Goal: Transaction & Acquisition: Purchase product/service

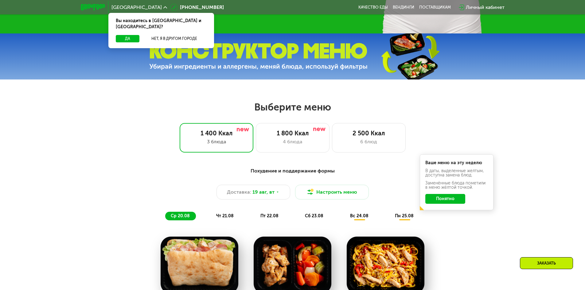
scroll to position [246, 0]
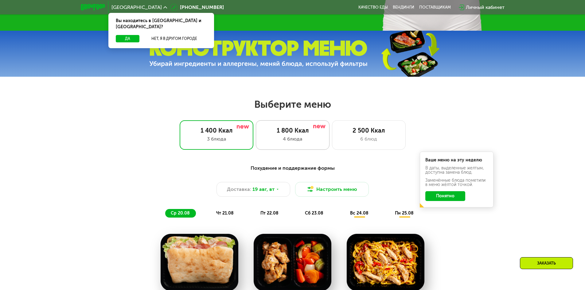
click at [332, 146] on div "1 800 Ккал 4 блюда" at bounding box center [369, 134] width 74 height 29
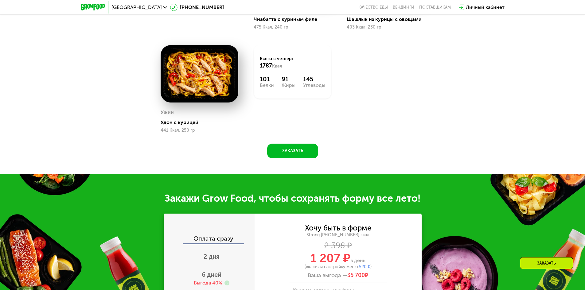
scroll to position [645, 0]
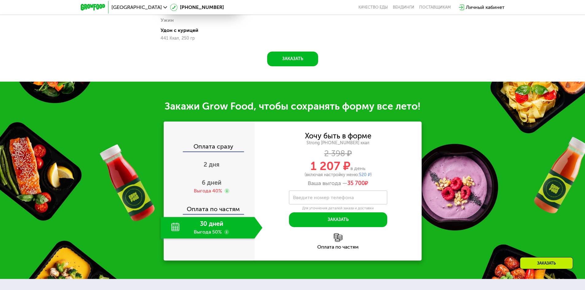
click at [209, 228] on div "30 дней Выгода 50%" at bounding box center [208, 227] width 94 height 21
drag, startPoint x: 307, startPoint y: 168, endPoint x: 350, endPoint y: 168, distance: 43.0
click at [350, 168] on div "1 207 ₽ в день" at bounding box center [338, 166] width 167 height 12
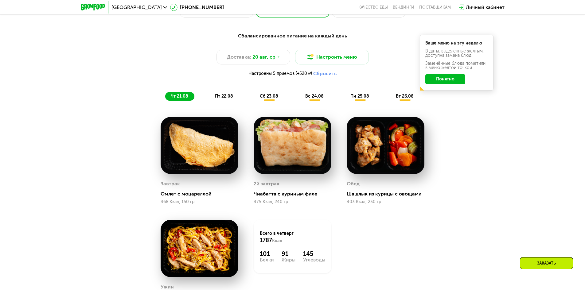
scroll to position [368, 0]
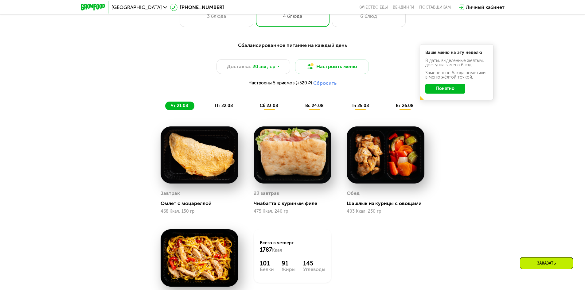
click at [128, 10] on div "[GEOGRAPHIC_DATA]" at bounding box center [139, 7] width 62 height 11
click at [128, 9] on span "[GEOGRAPHIC_DATA]" at bounding box center [136, 7] width 50 height 5
click at [157, 35] on button "Нет, я в другом городе" at bounding box center [174, 38] width 65 height 7
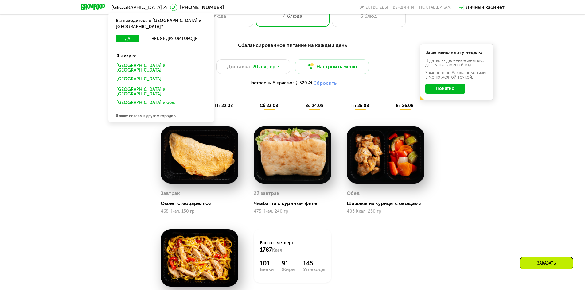
click at [148, 75] on div "[GEOGRAPHIC_DATA] и [GEOGRAPHIC_DATA]." at bounding box center [160, 80] width 96 height 10
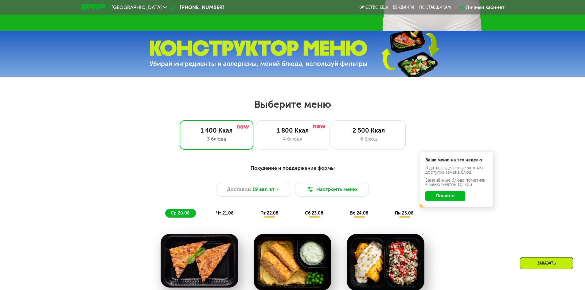
scroll to position [276, 0]
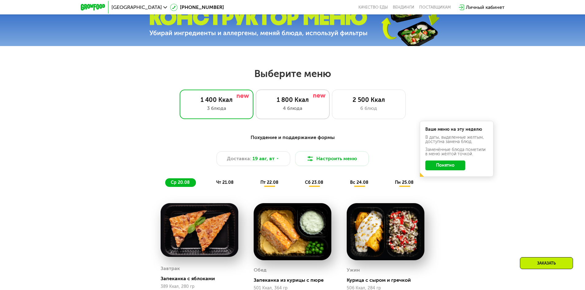
click at [306, 107] on div "4 блюда" at bounding box center [292, 108] width 61 height 7
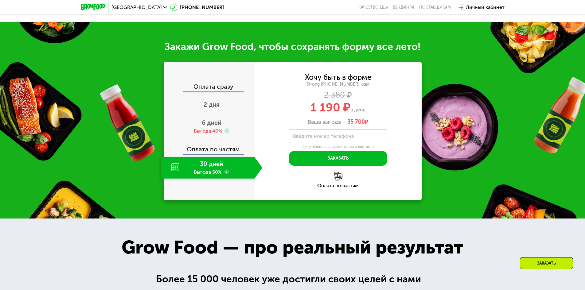
scroll to position [675, 0]
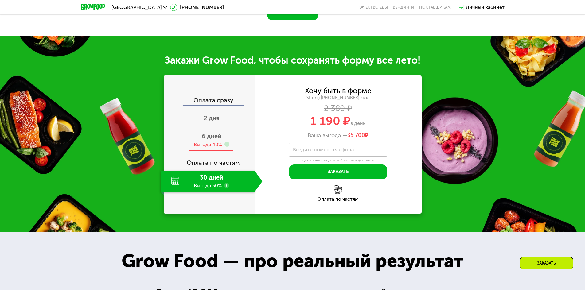
click at [215, 140] on span "6 дней" at bounding box center [212, 136] width 20 height 7
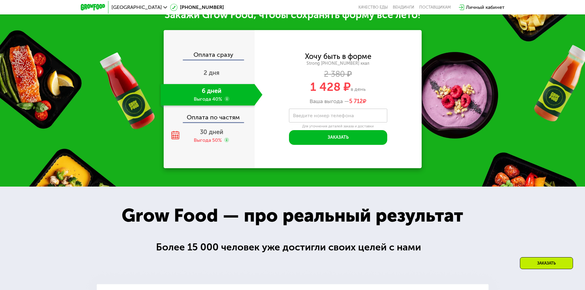
scroll to position [706, 0]
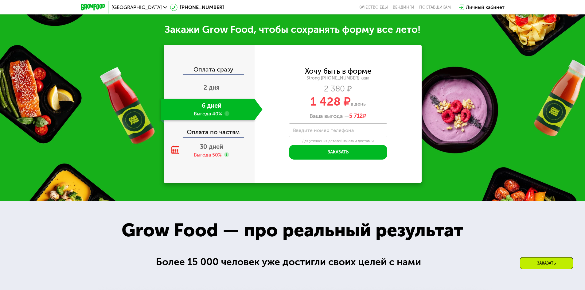
click at [212, 73] on div "Оплата сразу" at bounding box center [209, 70] width 90 height 8
click at [216, 70] on div "Оплата сразу" at bounding box center [209, 70] width 90 height 8
click at [219, 136] on div "Оплата по частям" at bounding box center [209, 130] width 90 height 14
click at [205, 147] on span "30 дней" at bounding box center [211, 146] width 23 height 7
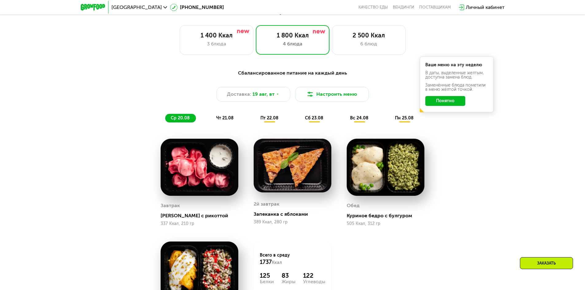
scroll to position [276, 0]
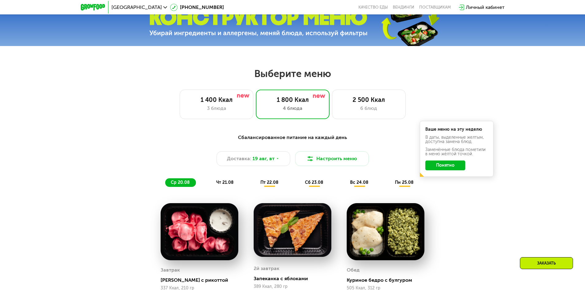
click at [455, 166] on button "Понятно" at bounding box center [445, 166] width 40 height 10
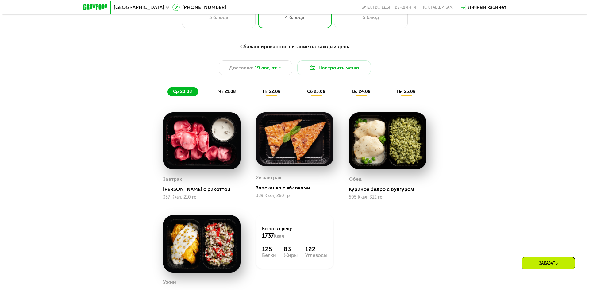
scroll to position [368, 0]
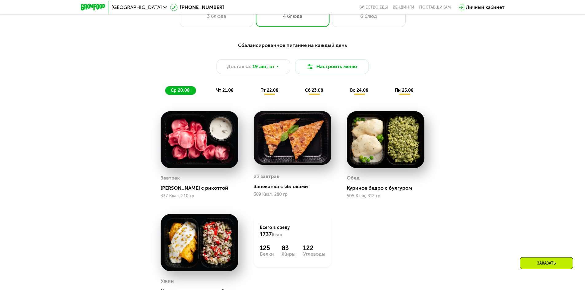
click at [227, 93] on span "чт 21.08" at bounding box center [224, 90] width 17 height 5
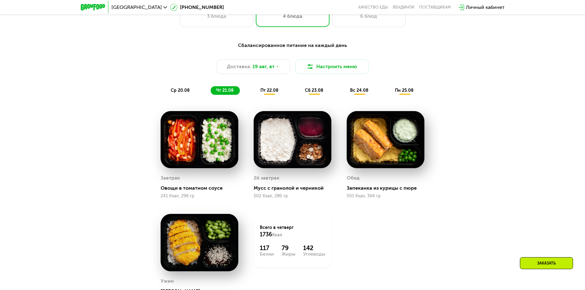
click at [211, 90] on div "ср 20.08" at bounding box center [225, 90] width 29 height 9
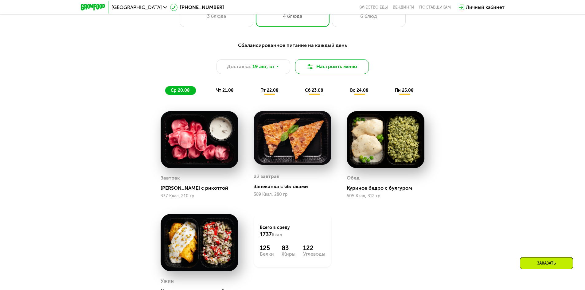
click at [342, 67] on button "Настроить меню" at bounding box center [332, 66] width 74 height 15
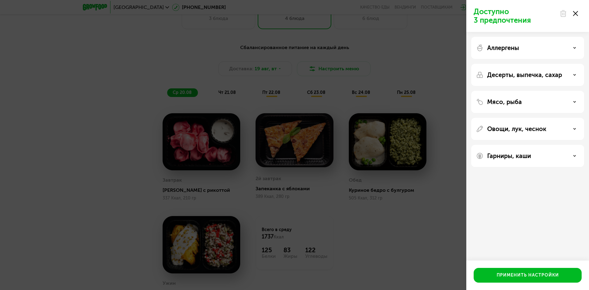
click at [574, 48] on use at bounding box center [575, 47] width 2 height 1
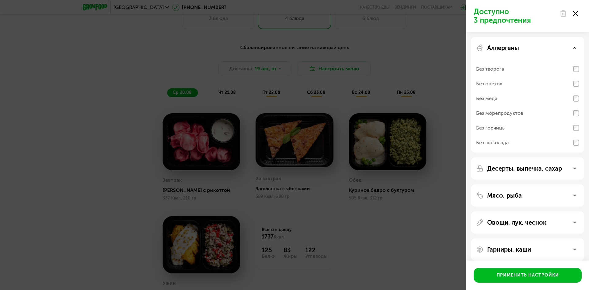
click at [575, 48] on use at bounding box center [575, 47] width 2 height 1
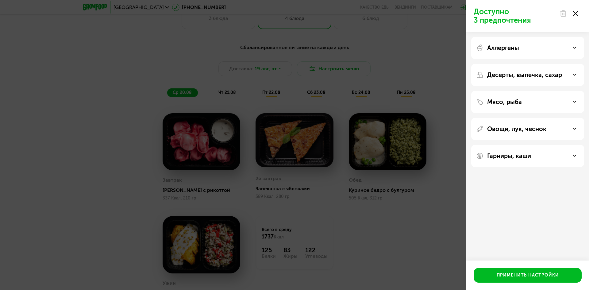
click at [575, 48] on use at bounding box center [575, 47] width 2 height 1
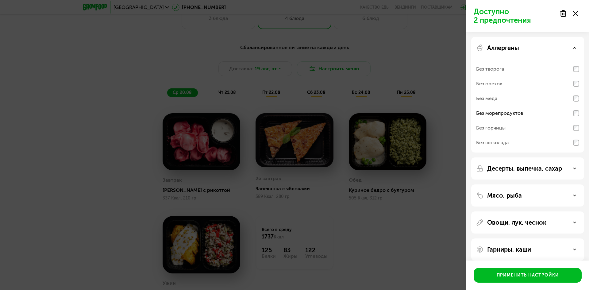
click at [577, 47] on div "Аллергены" at bounding box center [527, 47] width 103 height 7
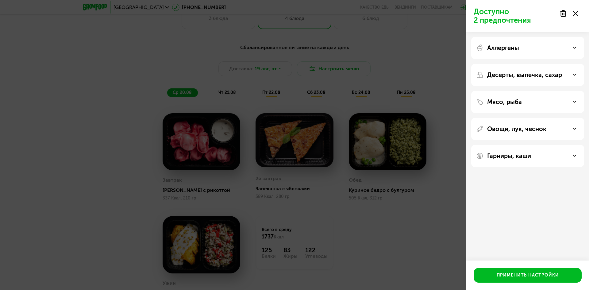
click at [577, 47] on div "Аллергены" at bounding box center [527, 47] width 103 height 7
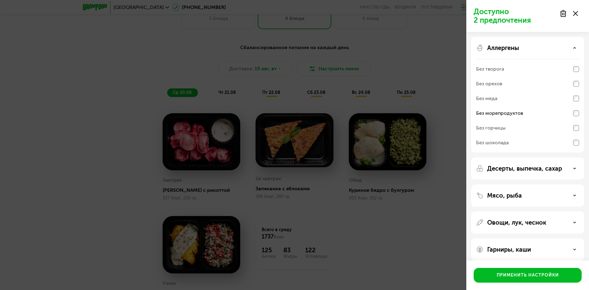
click at [577, 47] on div "Аллергены" at bounding box center [527, 47] width 103 height 7
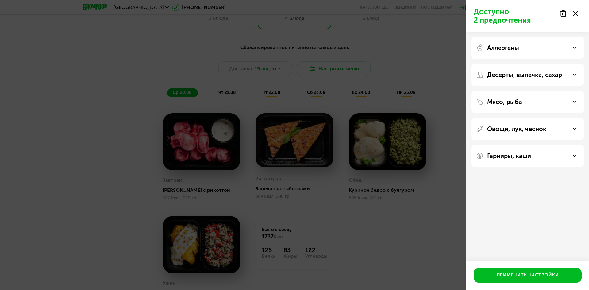
click at [569, 74] on div "Десерты, выпечка, сахар" at bounding box center [527, 74] width 103 height 7
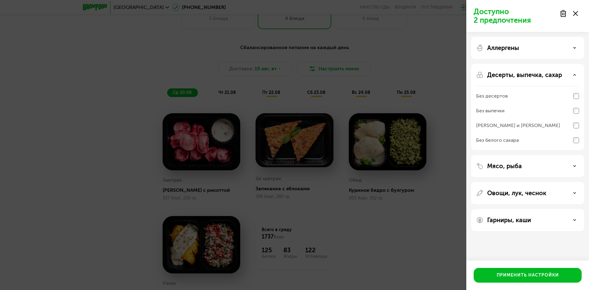
click at [569, 74] on div "Десерты, выпечка, сахар" at bounding box center [527, 74] width 103 height 7
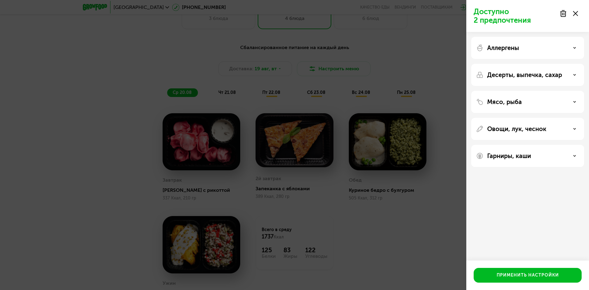
click at [569, 99] on div "Мясо, рыба" at bounding box center [527, 101] width 103 height 7
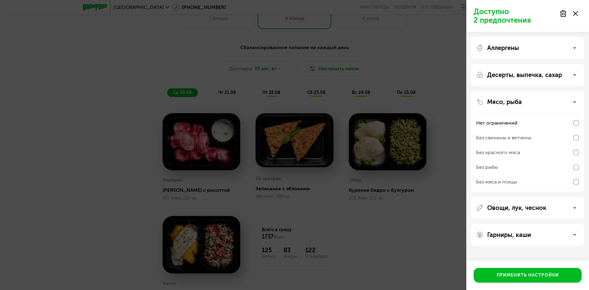
click at [542, 175] on div "Без рыбы" at bounding box center [527, 182] width 103 height 15
click at [553, 101] on div "Мясо, рыба" at bounding box center [527, 101] width 103 height 7
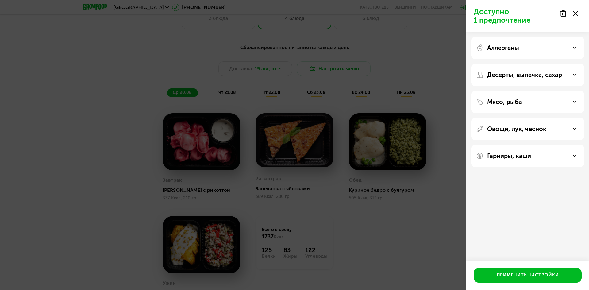
click at [530, 145] on div "Овощи, лук, чеснок" at bounding box center [528, 156] width 113 height 22
click at [556, 126] on div "Овощи, лук, чеснок" at bounding box center [527, 128] width 103 height 7
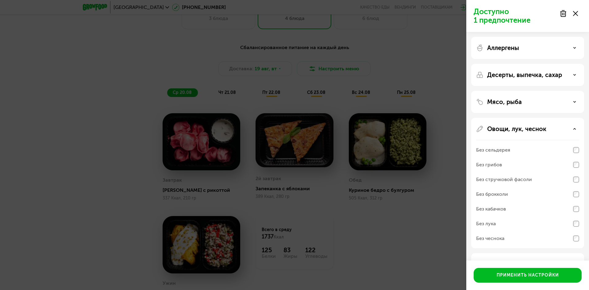
scroll to position [21, 0]
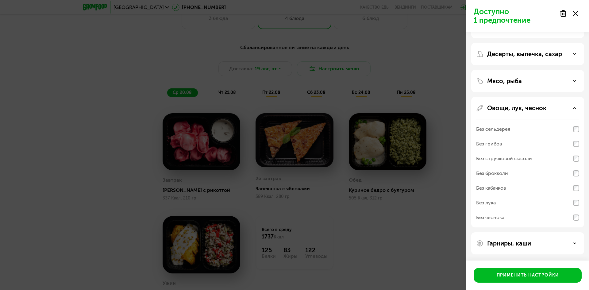
click at [537, 151] on div "Без грибов" at bounding box center [527, 158] width 103 height 15
click at [545, 137] on div "Без сельдерея" at bounding box center [527, 144] width 103 height 15
click at [546, 137] on div "Без сельдерея" at bounding box center [527, 144] width 103 height 15
click at [542, 107] on p "Овощи, лук, чеснок" at bounding box center [517, 107] width 59 height 7
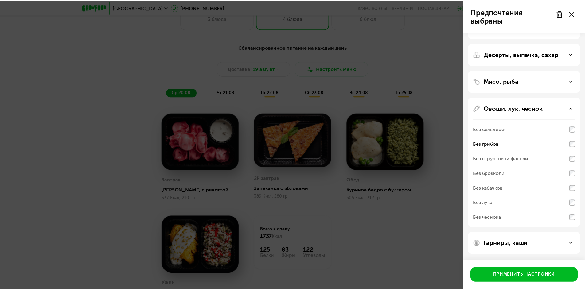
scroll to position [0, 0]
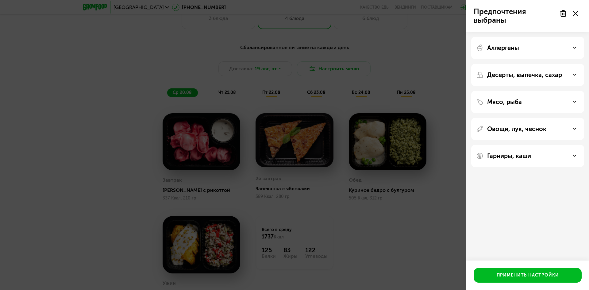
click at [547, 155] on div "Гарниры, каши" at bounding box center [527, 155] width 103 height 7
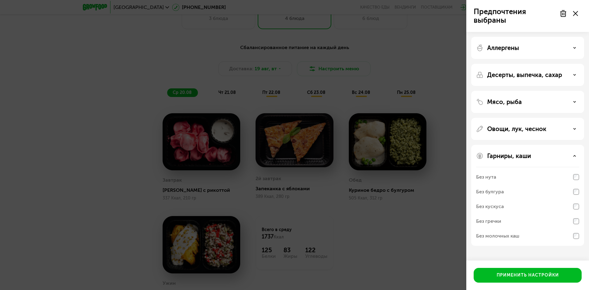
click at [530, 199] on div "Без булгура" at bounding box center [527, 206] width 103 height 15
click at [514, 272] on div "Применить настройки" at bounding box center [528, 275] width 62 height 6
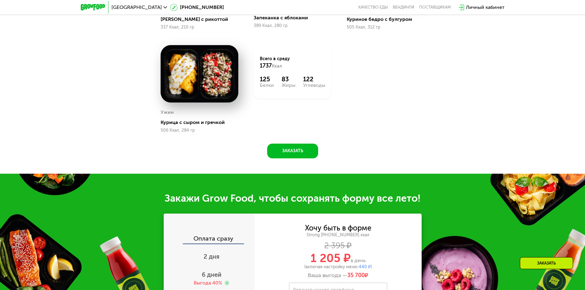
scroll to position [706, 0]
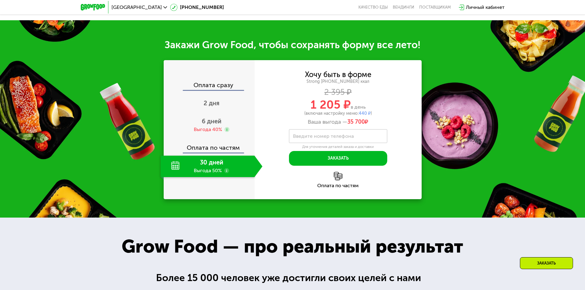
click at [222, 170] on div "30 дней Выгода 50%" at bounding box center [208, 166] width 94 height 21
click at [214, 163] on div "30 дней Выгода 50%" at bounding box center [208, 166] width 94 height 21
click at [340, 183] on div "Оплата по частям" at bounding box center [338, 180] width 167 height 16
click at [337, 180] on img at bounding box center [338, 176] width 9 height 9
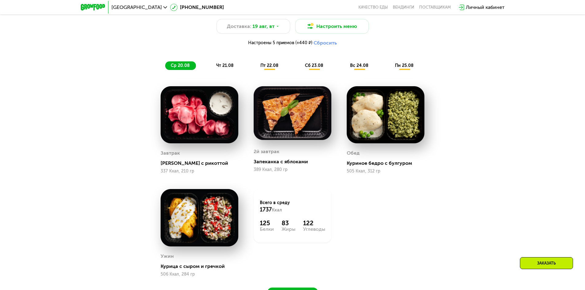
scroll to position [399, 0]
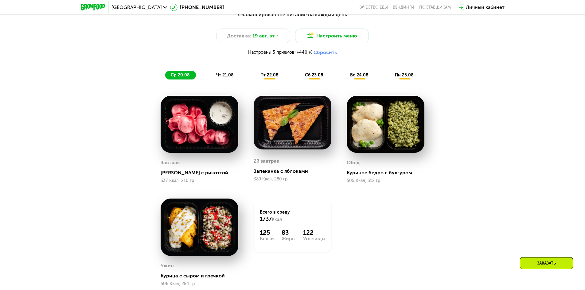
click at [223, 77] on span "чт 21.08" at bounding box center [224, 74] width 17 height 5
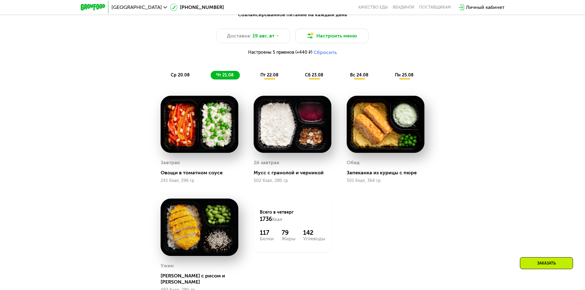
click at [266, 78] on span "пт 22.08" at bounding box center [269, 74] width 18 height 5
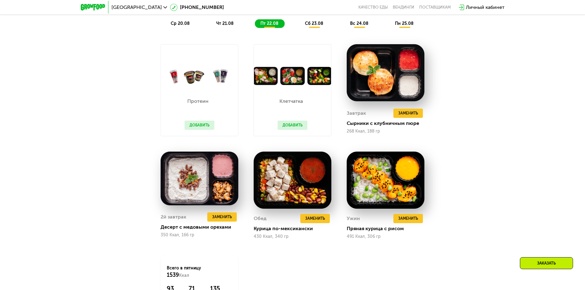
scroll to position [461, 0]
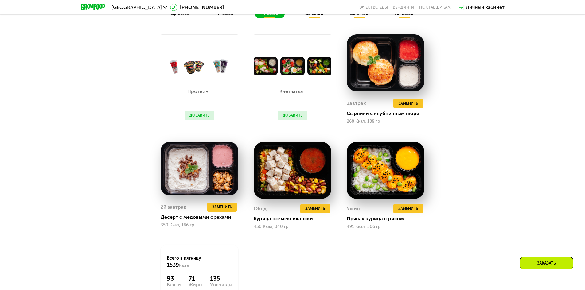
click at [291, 118] on button "Добавить" at bounding box center [293, 115] width 30 height 9
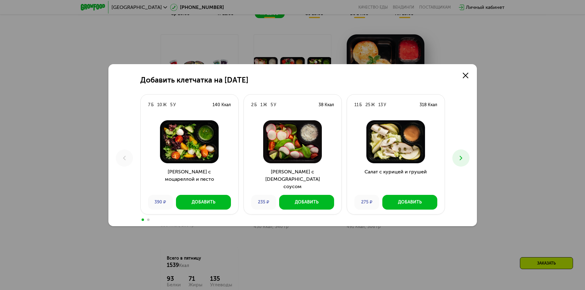
click at [301, 114] on div "2 Б 1 Ж 5 У 38 Ккал" at bounding box center [293, 105] width 98 height 21
click at [469, 74] on link at bounding box center [465, 75] width 12 height 12
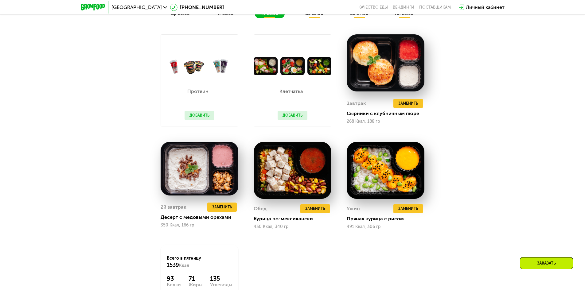
scroll to position [338, 0]
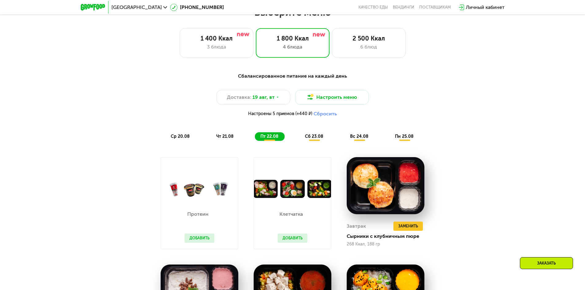
click at [316, 137] on span "сб 23.08" at bounding box center [314, 136] width 18 height 5
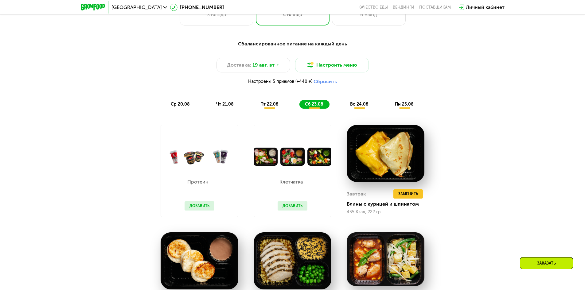
scroll to position [430, 0]
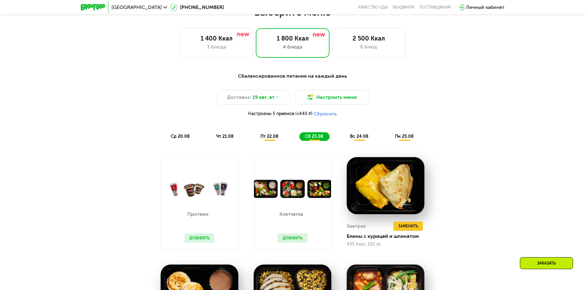
click at [351, 139] on span "вс 24.08" at bounding box center [359, 136] width 18 height 5
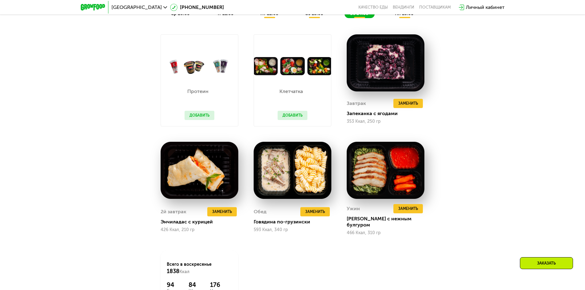
scroll to position [399, 0]
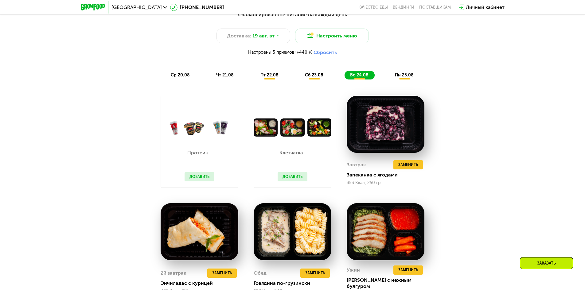
click at [202, 180] on button "Добавить" at bounding box center [200, 176] width 30 height 9
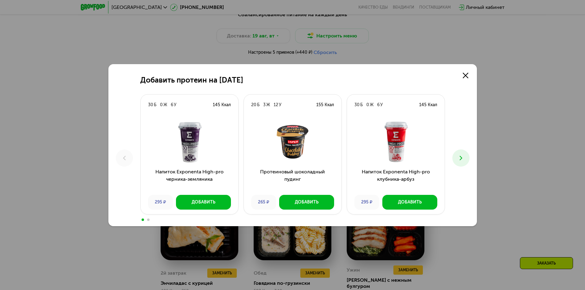
click at [460, 153] on button at bounding box center [460, 158] width 17 height 17
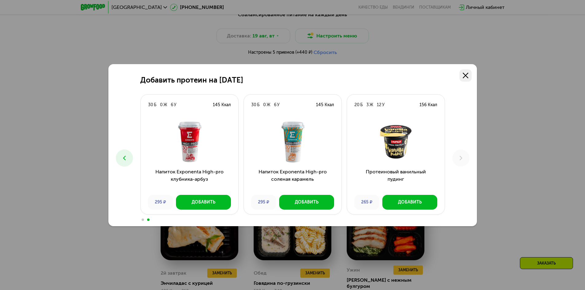
click at [465, 79] on link at bounding box center [465, 75] width 12 height 12
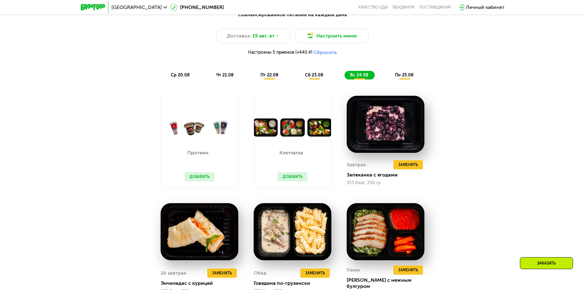
click at [406, 73] on div "пн 25.08" at bounding box center [404, 75] width 30 height 9
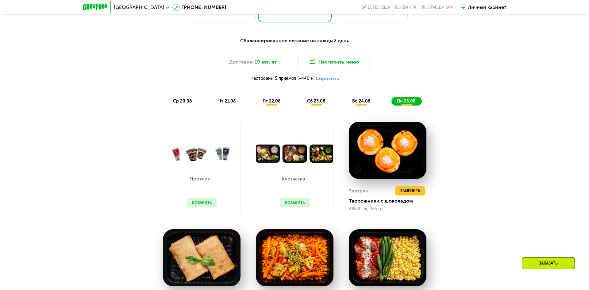
scroll to position [338, 0]
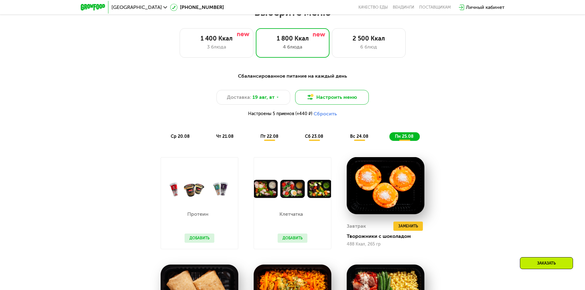
click at [343, 99] on button "Настроить меню" at bounding box center [332, 97] width 74 height 15
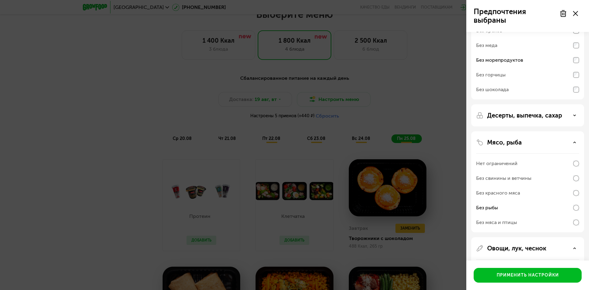
scroll to position [61, 0]
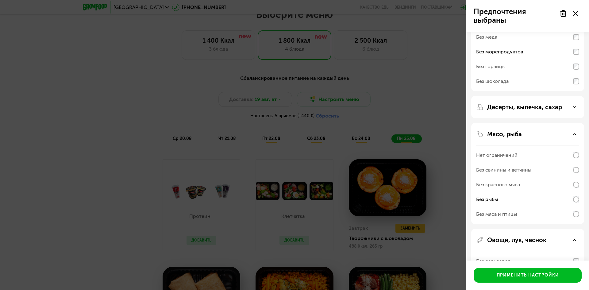
click at [566, 123] on div "Десерты, выпечка, сахар" at bounding box center [528, 173] width 113 height 101
click at [576, 108] on icon at bounding box center [575, 107] width 3 height 3
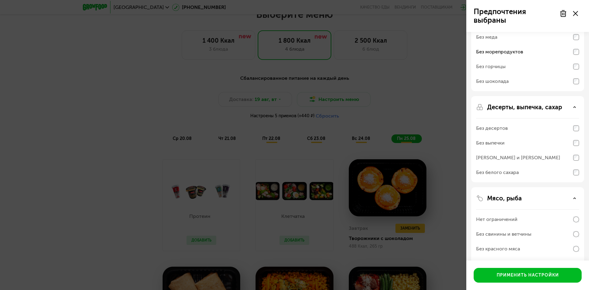
click at [574, 108] on icon at bounding box center [575, 107] width 3 height 3
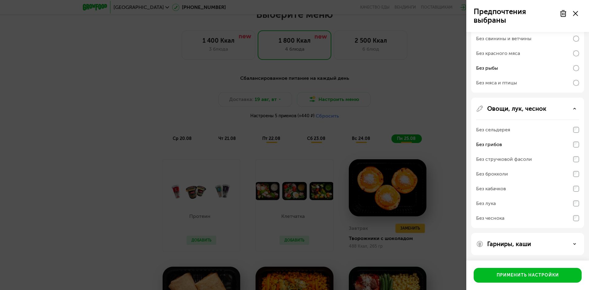
scroll to position [193, 0]
click at [570, 240] on div "Гарниры, каши" at bounding box center [527, 243] width 103 height 7
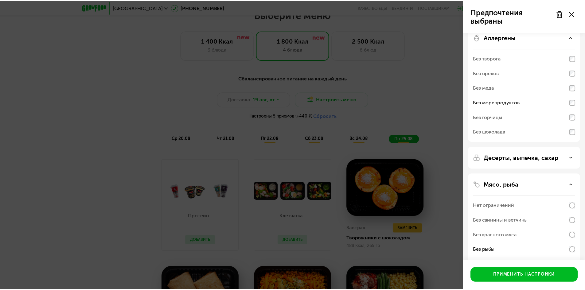
scroll to position [0, 0]
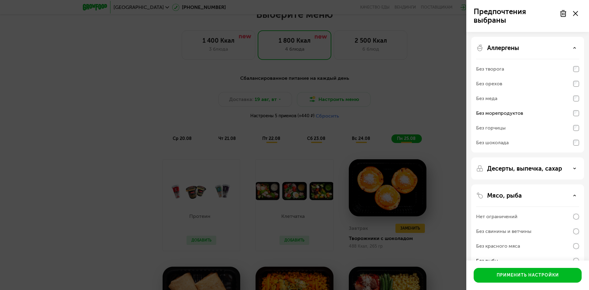
click at [436, 119] on div "Предпочтения выбраны Аллергены Без творога Без орехов Без меда Без морепродукто…" at bounding box center [294, 145] width 589 height 290
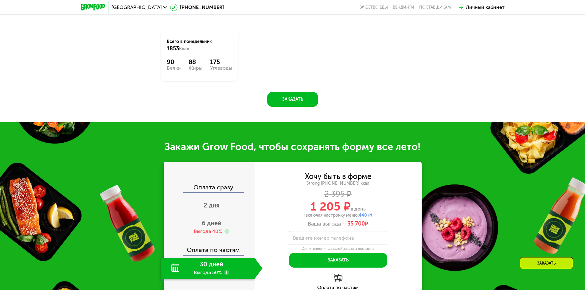
scroll to position [737, 0]
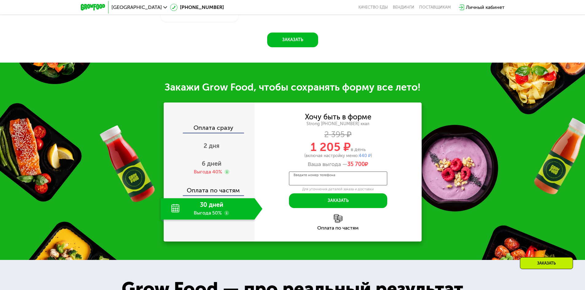
click at [340, 185] on input "Введите номер телефона" at bounding box center [338, 179] width 98 height 14
type input "**********"
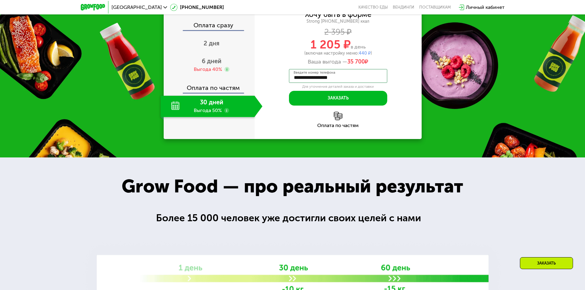
scroll to position [829, 0]
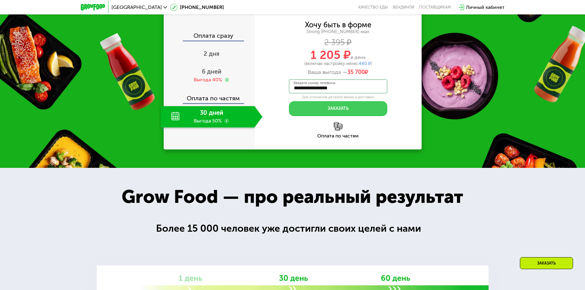
click at [347, 114] on button "Заказать" at bounding box center [338, 108] width 98 height 15
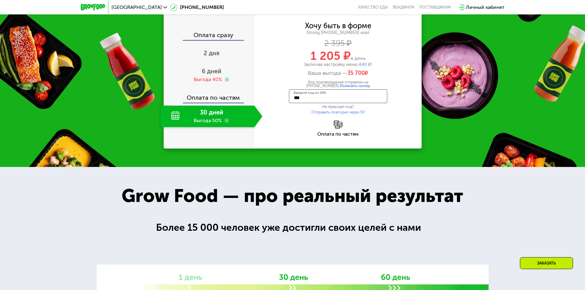
type input "****"
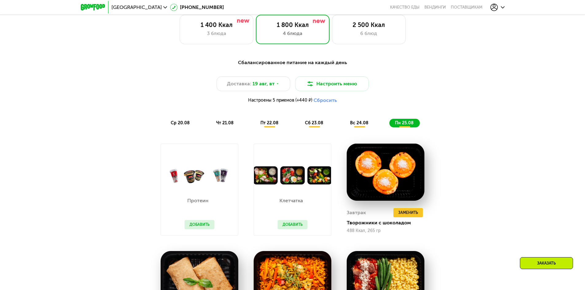
scroll to position [263, 0]
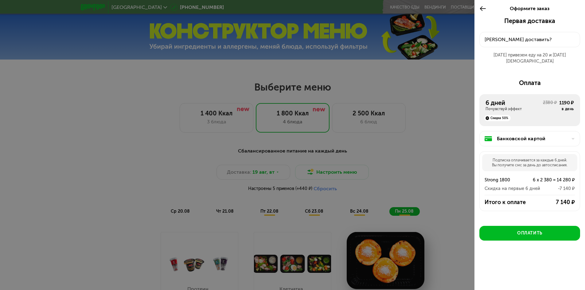
click at [460, 39] on div at bounding box center [292, 145] width 585 height 290
click at [482, 11] on icon at bounding box center [482, 8] width 7 height 7
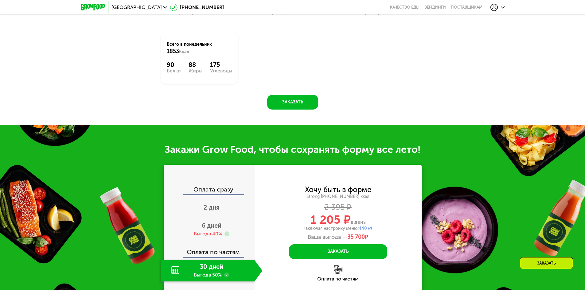
scroll to position [723, 0]
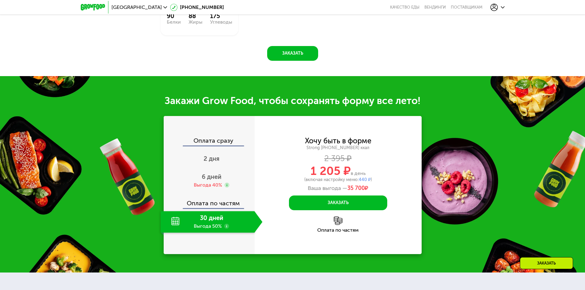
click at [228, 206] on div "Оплата по частям" at bounding box center [209, 201] width 90 height 14
click at [226, 143] on div "Оплата сразу" at bounding box center [209, 142] width 90 height 8
click at [355, 208] on button "Заказать" at bounding box center [338, 203] width 98 height 15
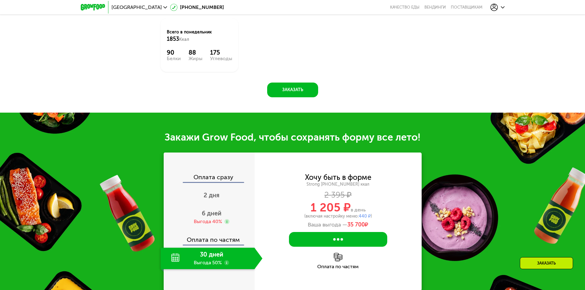
scroll to position [601, 0]
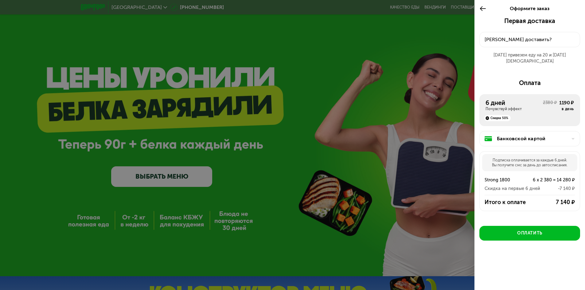
click at [434, 47] on div at bounding box center [292, 145] width 585 height 290
click at [467, 15] on div at bounding box center [292, 145] width 585 height 290
click at [344, 74] on div at bounding box center [292, 145] width 585 height 290
click at [296, 104] on div at bounding box center [292, 145] width 585 height 290
click at [125, 56] on div at bounding box center [292, 145] width 585 height 290
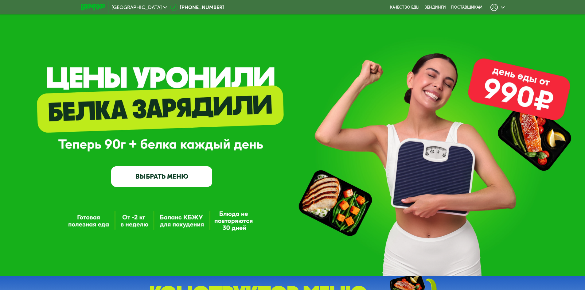
click at [182, 177] on link "ВЫБРАТЬ МЕНЮ" at bounding box center [161, 176] width 101 height 20
click at [177, 181] on link "ВЫБРАТЬ МЕНЮ" at bounding box center [161, 176] width 101 height 20
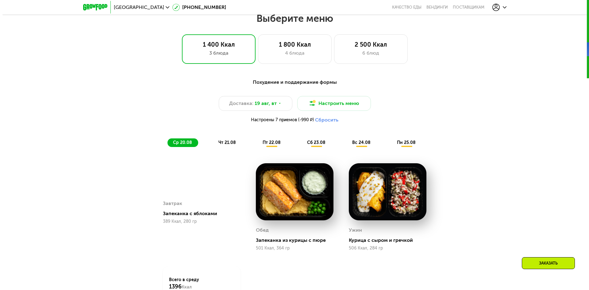
scroll to position [362, 0]
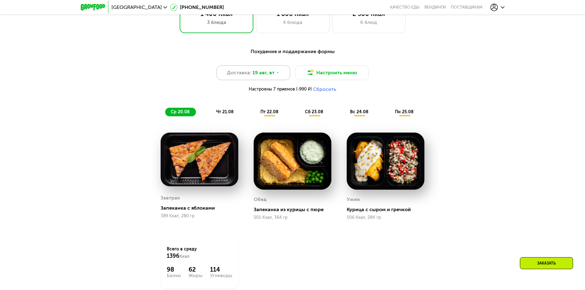
click at [274, 75] on div "Доставка: 19 авг, вт" at bounding box center [253, 72] width 74 height 15
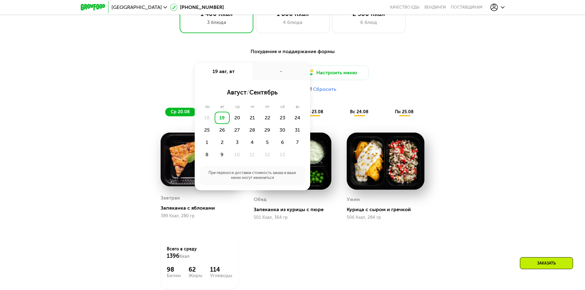
click at [466, 95] on div "Доставка: 19 авг, вт 19 авг, вт - август / сентябрь пн вт ср чт пт сб вс 18 19 …" at bounding box center [293, 80] width 364 height 30
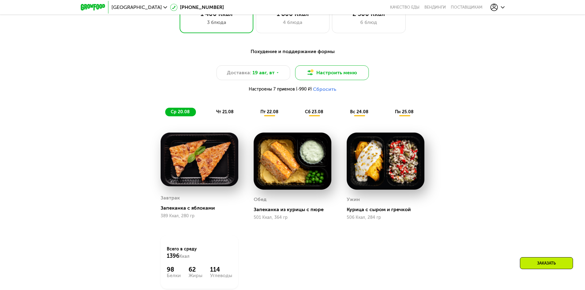
click at [336, 79] on button "Настроить меню" at bounding box center [332, 72] width 74 height 15
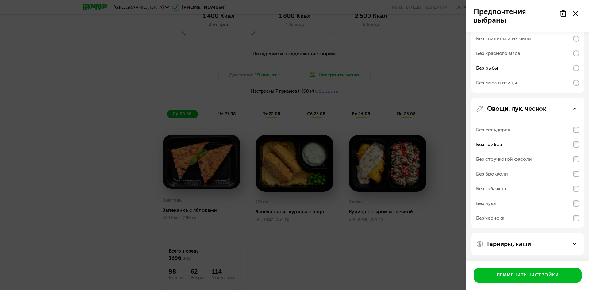
scroll to position [193, 0]
click at [558, 238] on div "Гарниры, каши" at bounding box center [528, 243] width 113 height 22
click at [577, 247] on div "Гарниры, каши" at bounding box center [527, 243] width 103 height 7
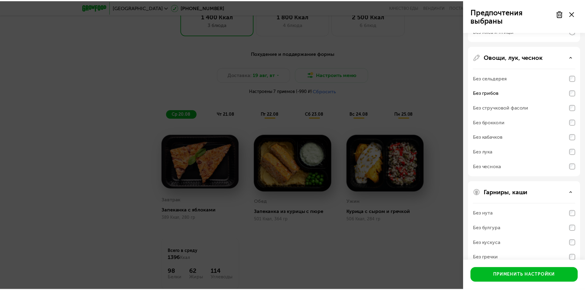
scroll to position [272, 0]
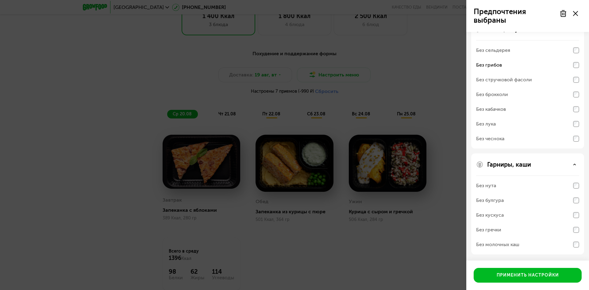
click at [412, 95] on div "Предпочтения выбраны Аллергены Без творога Без орехов Без меда Без морепродукто…" at bounding box center [294, 145] width 589 height 290
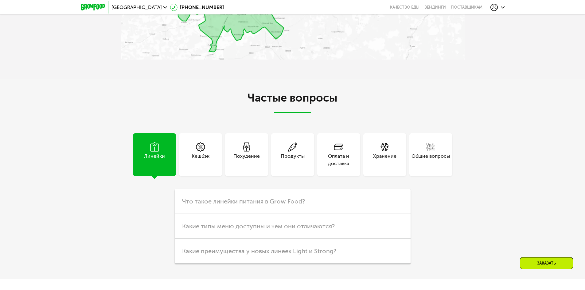
scroll to position [1621, 0]
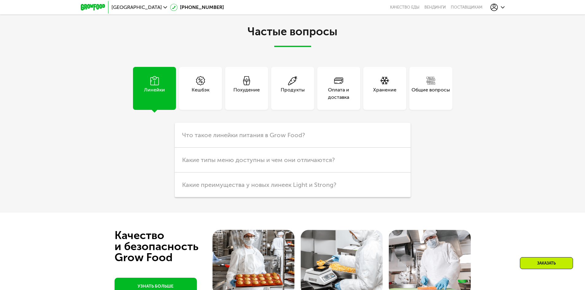
click at [339, 99] on div "Оплата и доставка" at bounding box center [338, 93] width 43 height 15
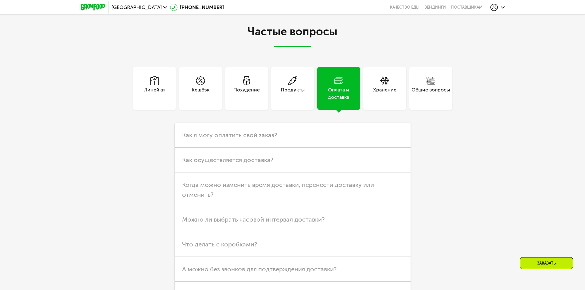
click at [382, 95] on div "Хранение" at bounding box center [384, 93] width 23 height 15
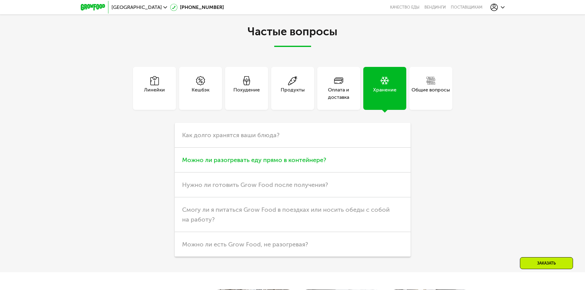
click at [297, 157] on h3 "Можно ли разогревать еду прямо в контейнере?" at bounding box center [293, 160] width 236 height 25
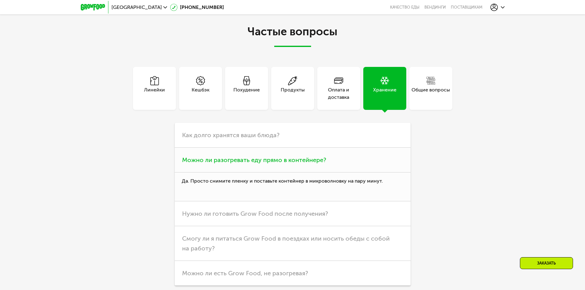
click at [297, 157] on h3 "Можно ли разогревать еду прямо в контейнере?" at bounding box center [293, 160] width 236 height 25
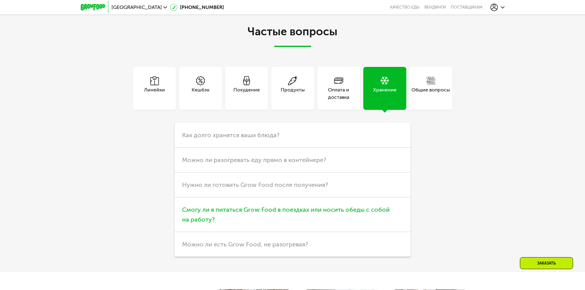
click at [334, 212] on span "Смогу ли я питаться Grow Food в поездках или носить обеды с собой на работу?" at bounding box center [286, 214] width 208 height 17
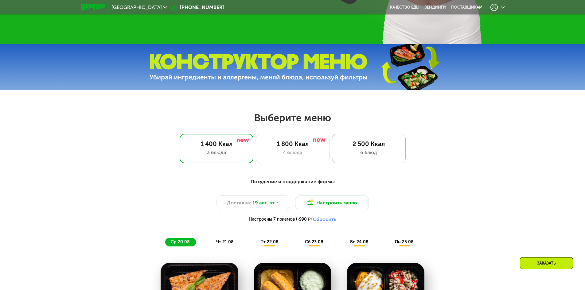
scroll to position [232, 0]
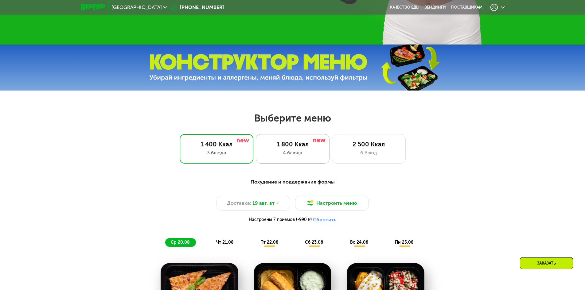
click at [309, 154] on div "4 блюда" at bounding box center [292, 152] width 61 height 7
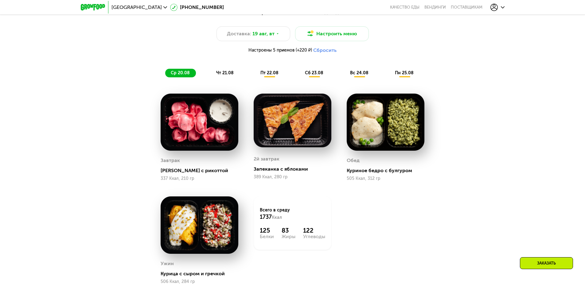
scroll to position [416, 0]
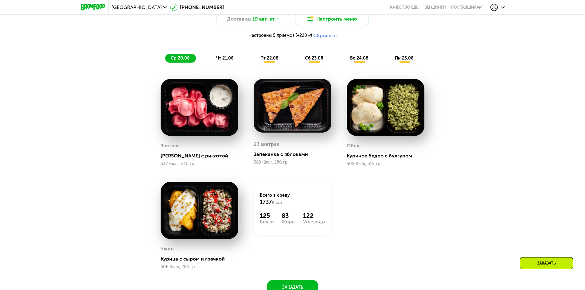
click at [172, 148] on div "Завтрак" at bounding box center [170, 145] width 19 height 9
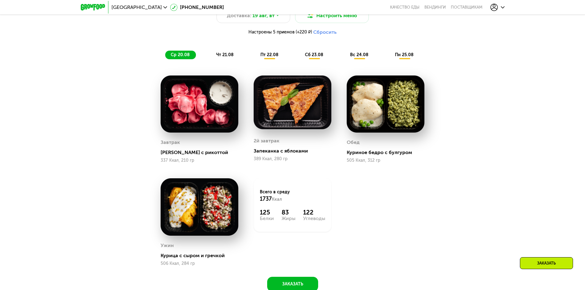
scroll to position [385, 0]
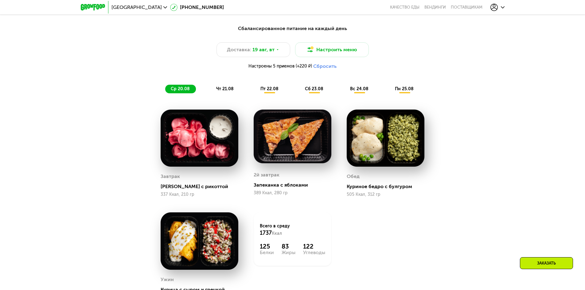
click at [255, 93] on div "чт 21.08" at bounding box center [270, 89] width 30 height 9
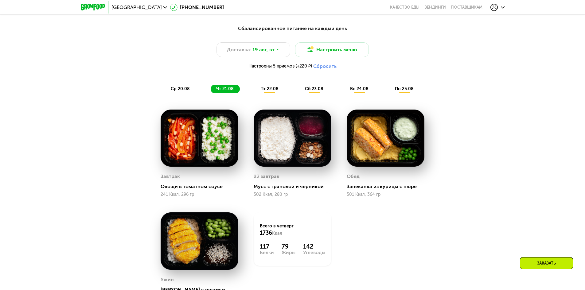
click at [264, 89] on span "пт 22.08" at bounding box center [269, 88] width 18 height 5
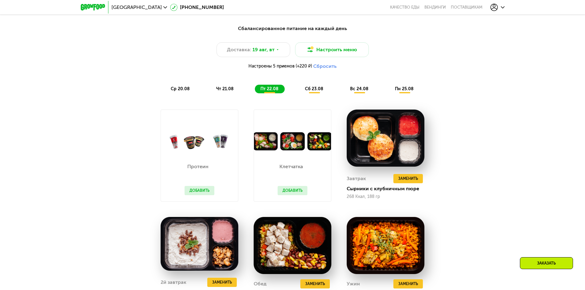
click at [310, 91] on span "сб 23.08" at bounding box center [314, 88] width 18 height 5
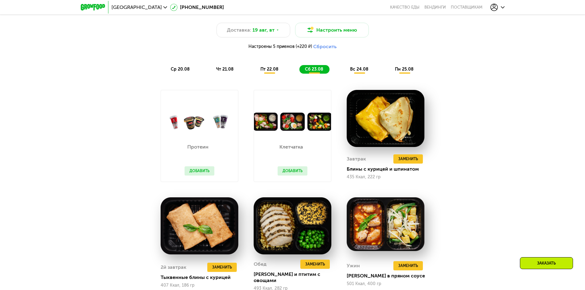
scroll to position [416, 0]
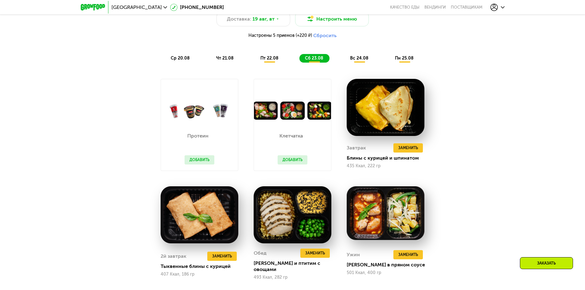
click at [389, 63] on div "вс 24.08" at bounding box center [404, 58] width 30 height 9
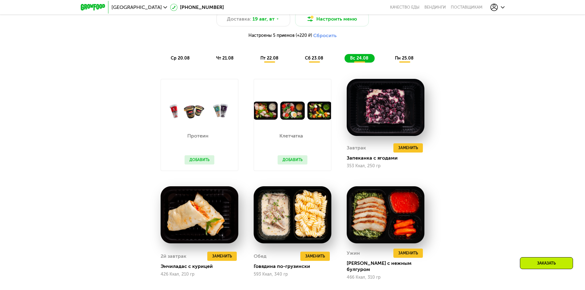
click at [405, 59] on span "пн 25.08" at bounding box center [404, 58] width 19 height 5
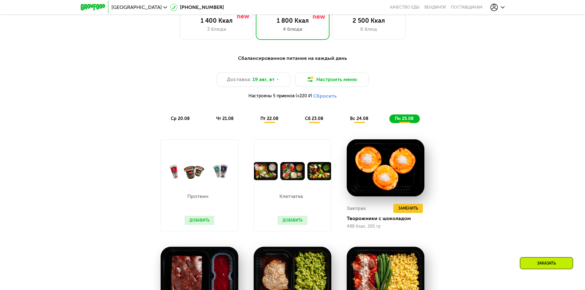
scroll to position [355, 0]
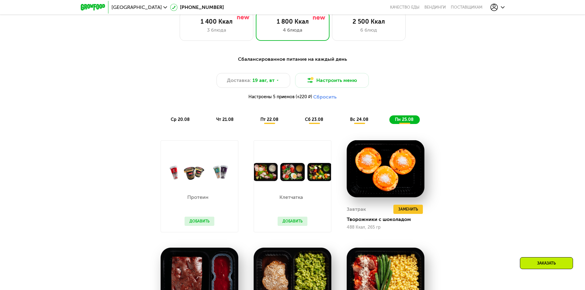
click at [268, 121] on span "пт 22.08" at bounding box center [269, 119] width 18 height 5
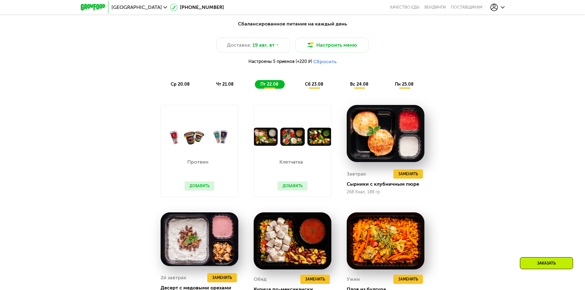
scroll to position [477, 0]
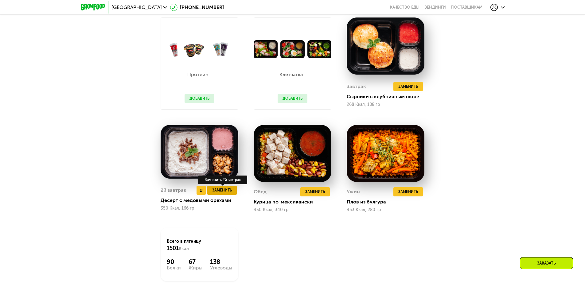
click at [221, 192] on span "Заменить" at bounding box center [222, 190] width 20 height 6
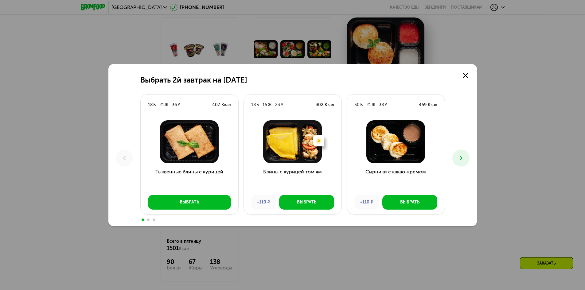
click at [460, 157] on icon at bounding box center [460, 157] width 7 height 7
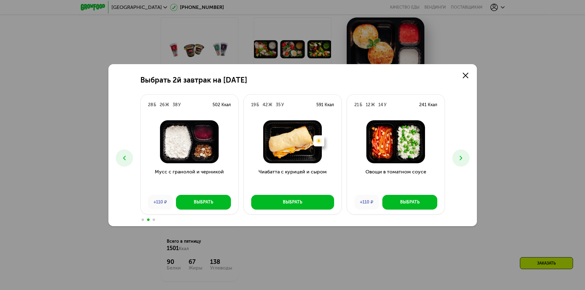
click at [463, 156] on icon at bounding box center [460, 157] width 7 height 7
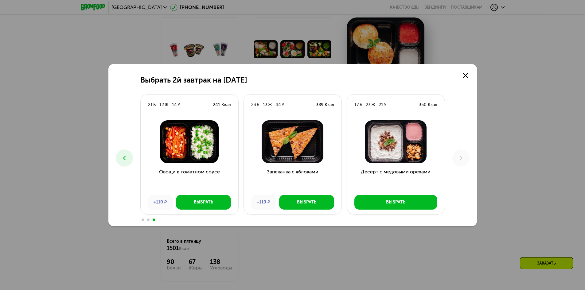
click at [127, 157] on icon at bounding box center [124, 157] width 7 height 7
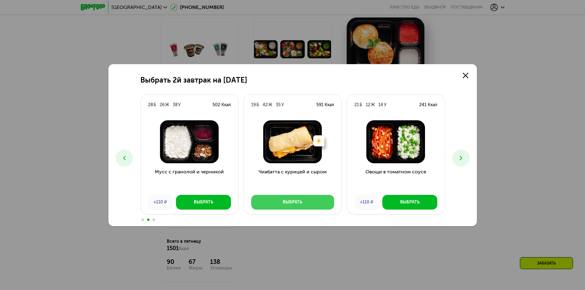
click at [305, 204] on button "Выбрать" at bounding box center [292, 202] width 83 height 15
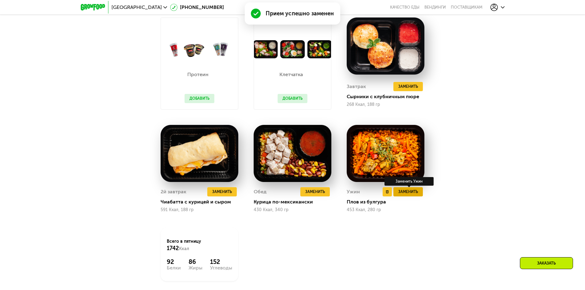
click at [416, 193] on span "Заменить" at bounding box center [408, 192] width 20 height 6
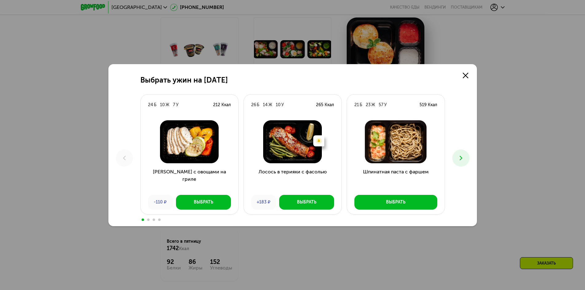
click at [460, 153] on button at bounding box center [460, 158] width 17 height 17
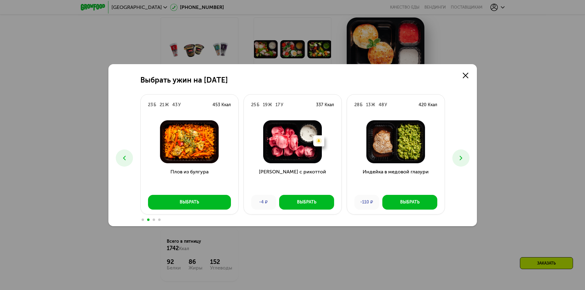
click at [460, 153] on button at bounding box center [460, 158] width 17 height 17
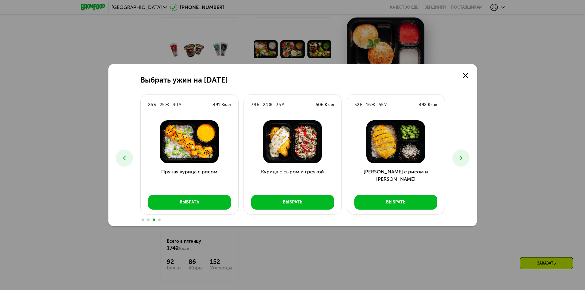
click at [462, 155] on icon at bounding box center [460, 157] width 7 height 7
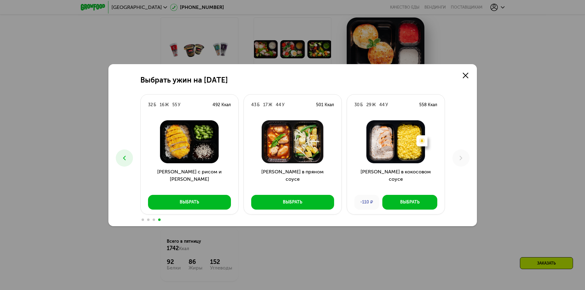
click at [125, 155] on icon at bounding box center [124, 157] width 7 height 7
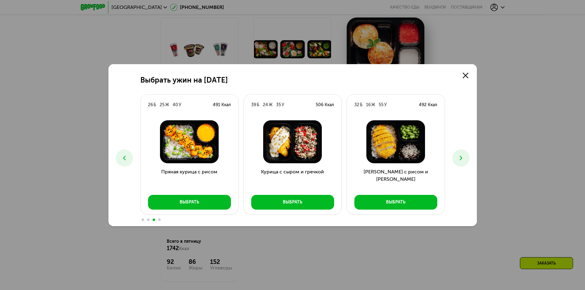
click at [125, 155] on icon at bounding box center [124, 157] width 7 height 7
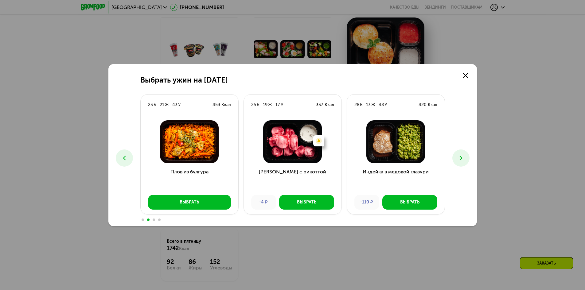
click at [125, 155] on icon at bounding box center [124, 157] width 7 height 7
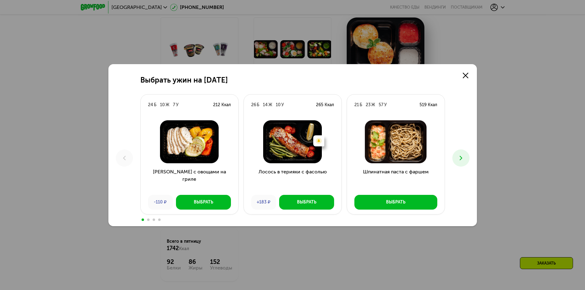
click at [462, 156] on icon at bounding box center [460, 157] width 7 height 7
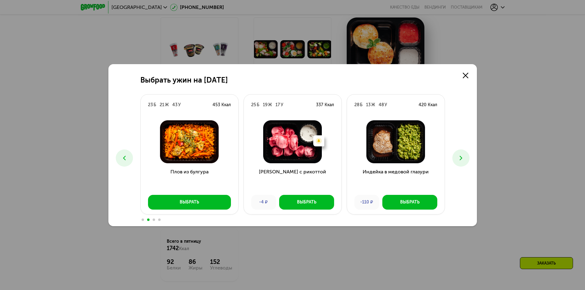
click at [462, 156] on icon at bounding box center [460, 157] width 7 height 7
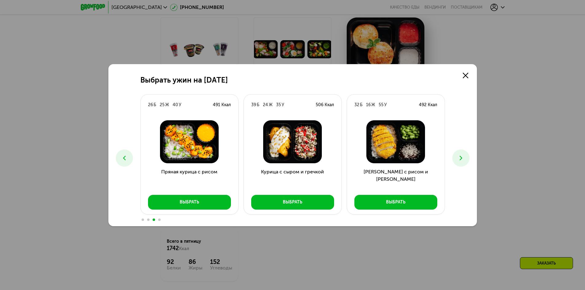
click at [462, 156] on icon at bounding box center [460, 157] width 7 height 7
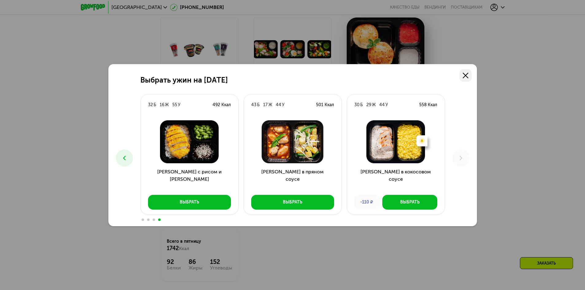
click at [468, 76] on link at bounding box center [465, 75] width 12 height 12
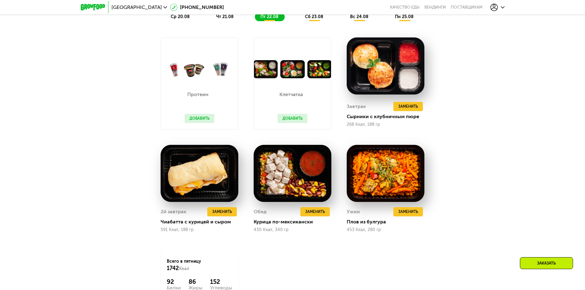
scroll to position [447, 0]
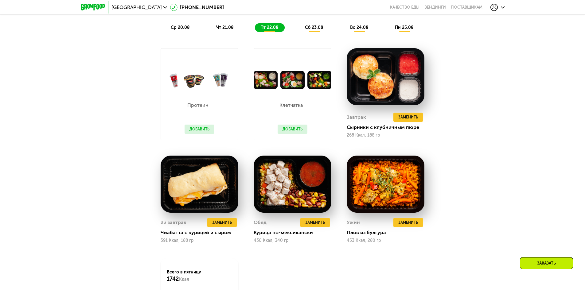
click at [305, 27] on span "сб 23.08" at bounding box center [314, 27] width 18 height 5
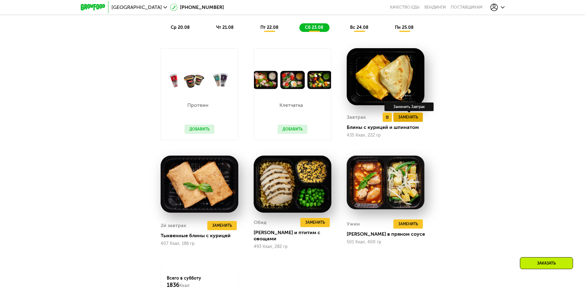
click at [412, 119] on span "Заменить" at bounding box center [408, 117] width 20 height 6
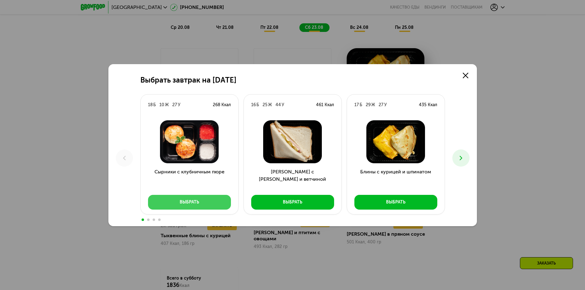
click at [184, 200] on div "Выбрать" at bounding box center [189, 202] width 19 height 6
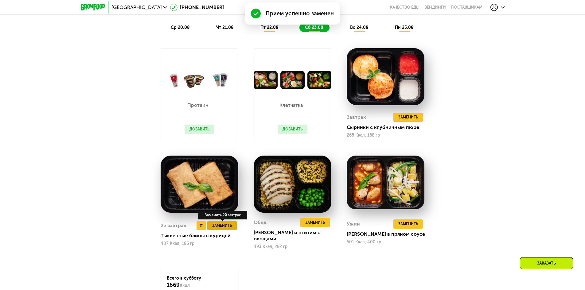
click at [227, 225] on span "Заменить" at bounding box center [222, 226] width 20 height 6
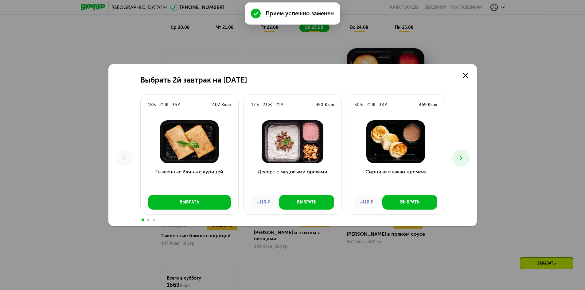
click at [458, 157] on icon at bounding box center [460, 157] width 7 height 7
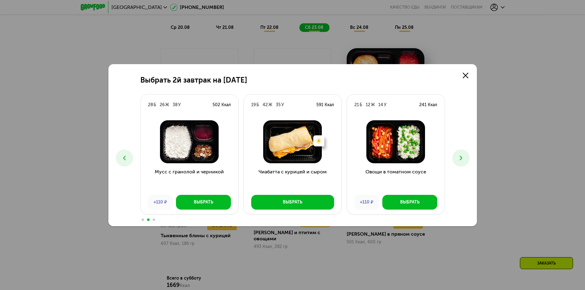
click at [458, 157] on icon at bounding box center [460, 157] width 7 height 7
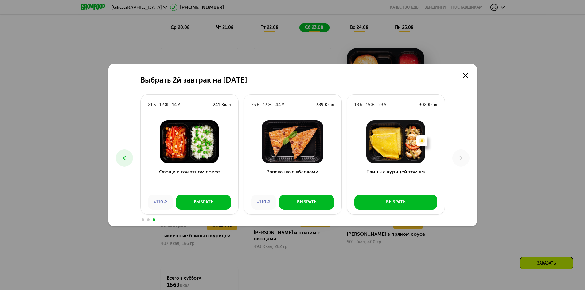
click at [126, 153] on button at bounding box center [124, 158] width 17 height 17
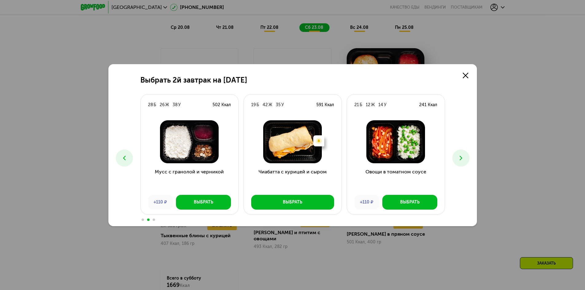
click at [126, 153] on button at bounding box center [124, 158] width 17 height 17
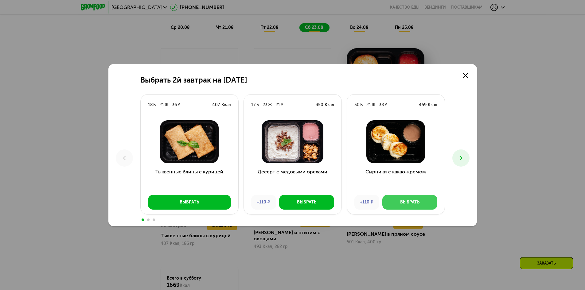
click at [416, 200] on div "Выбрать" at bounding box center [409, 202] width 19 height 6
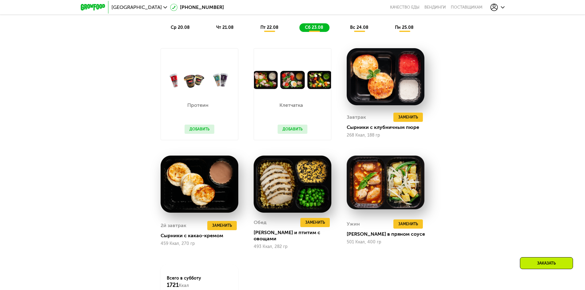
click at [362, 30] on span "вс 24.08" at bounding box center [359, 27] width 18 height 5
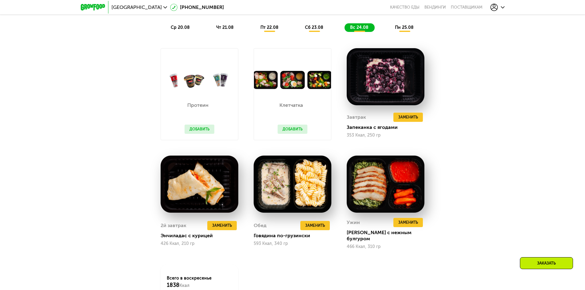
click at [404, 27] on span "пн 25.08" at bounding box center [404, 27] width 19 height 5
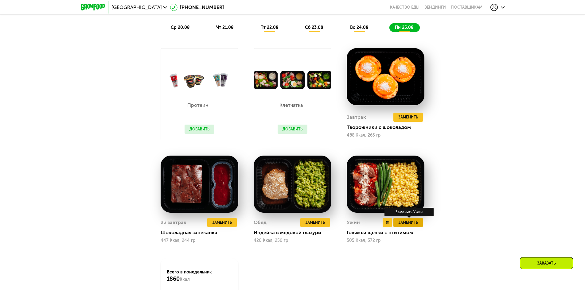
click at [411, 224] on span "Заменить" at bounding box center [408, 223] width 20 height 6
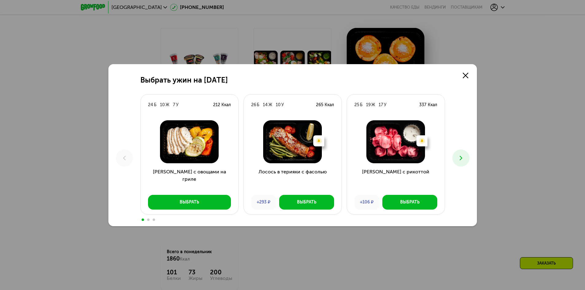
scroll to position [477, 0]
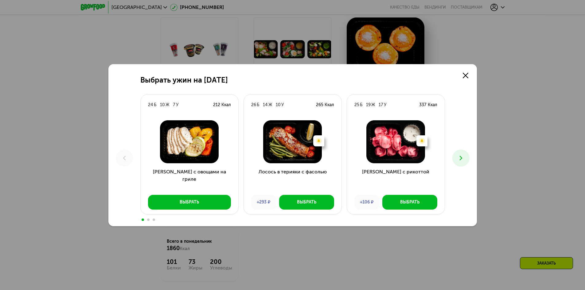
click at [457, 156] on icon at bounding box center [460, 157] width 7 height 7
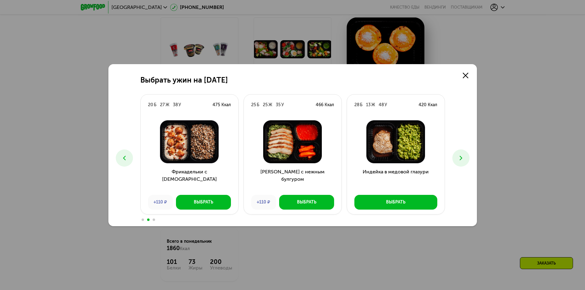
click at [458, 159] on icon at bounding box center [460, 157] width 7 height 7
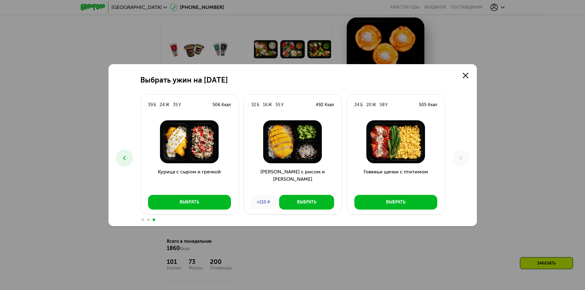
click at [126, 155] on icon at bounding box center [124, 157] width 7 height 7
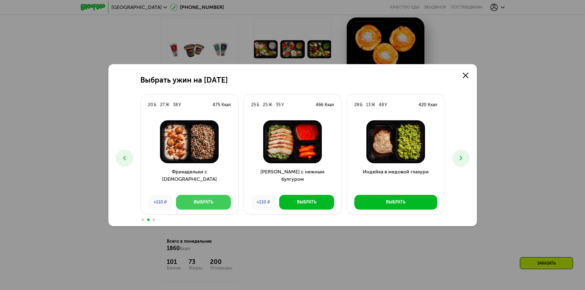
click at [213, 199] on button "Выбрать" at bounding box center [203, 202] width 55 height 15
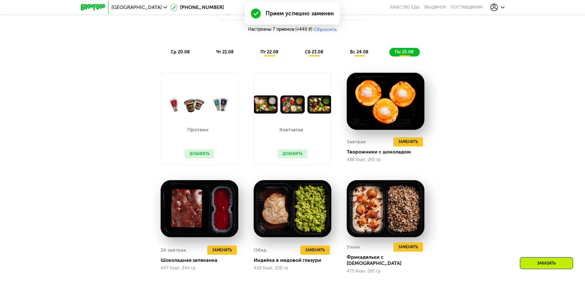
scroll to position [385, 0]
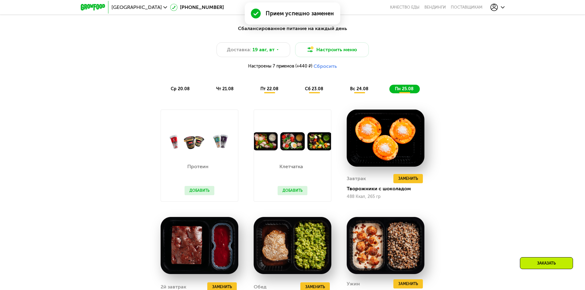
click at [360, 91] on span "вс 24.08" at bounding box center [359, 88] width 18 height 5
